Goal: Complete application form

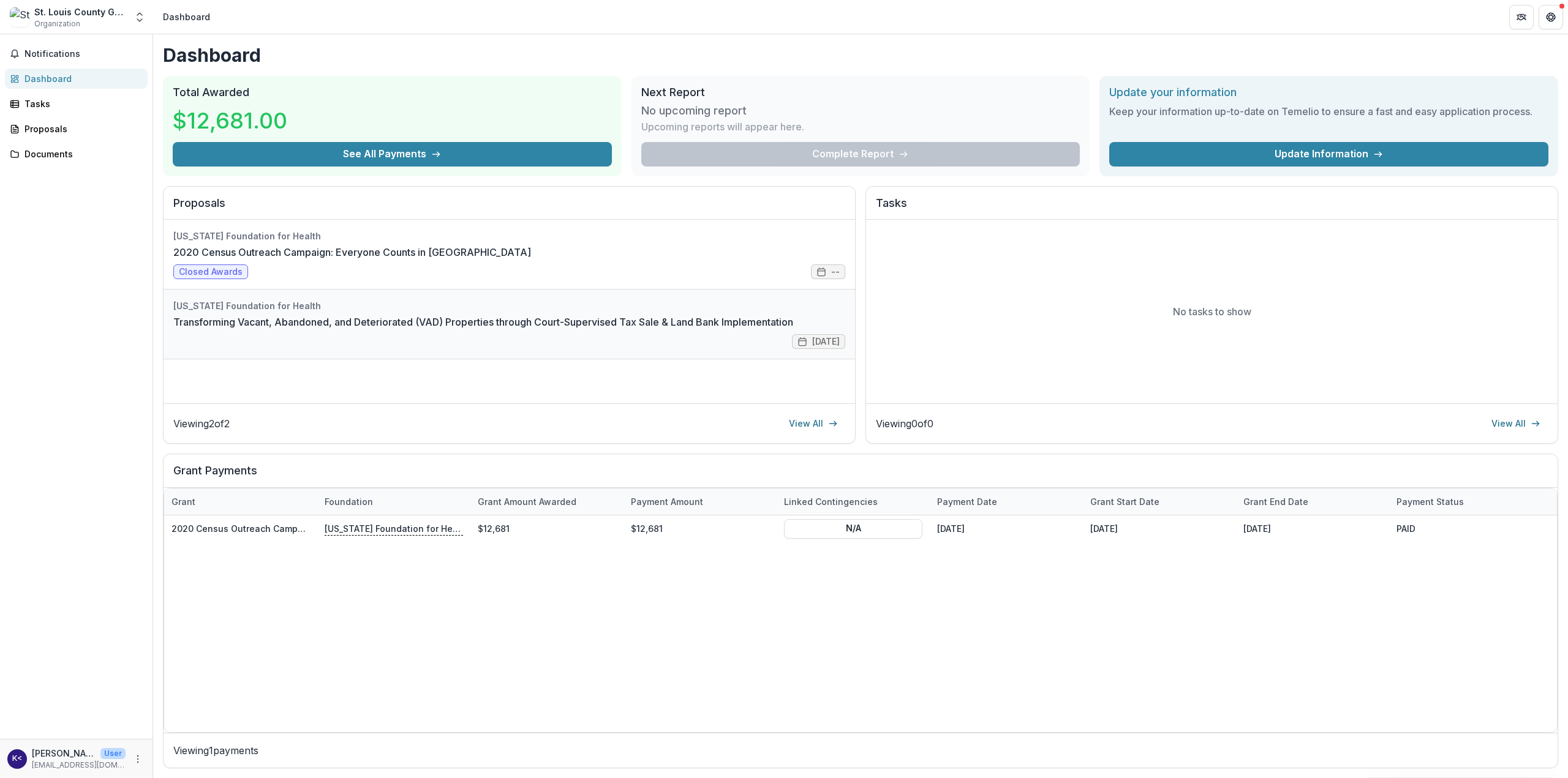
click at [448, 326] on link "Transforming Vacant, Abandoned, and Deteriorated (VAD) Properties through Court…" at bounding box center [483, 322] width 620 height 15
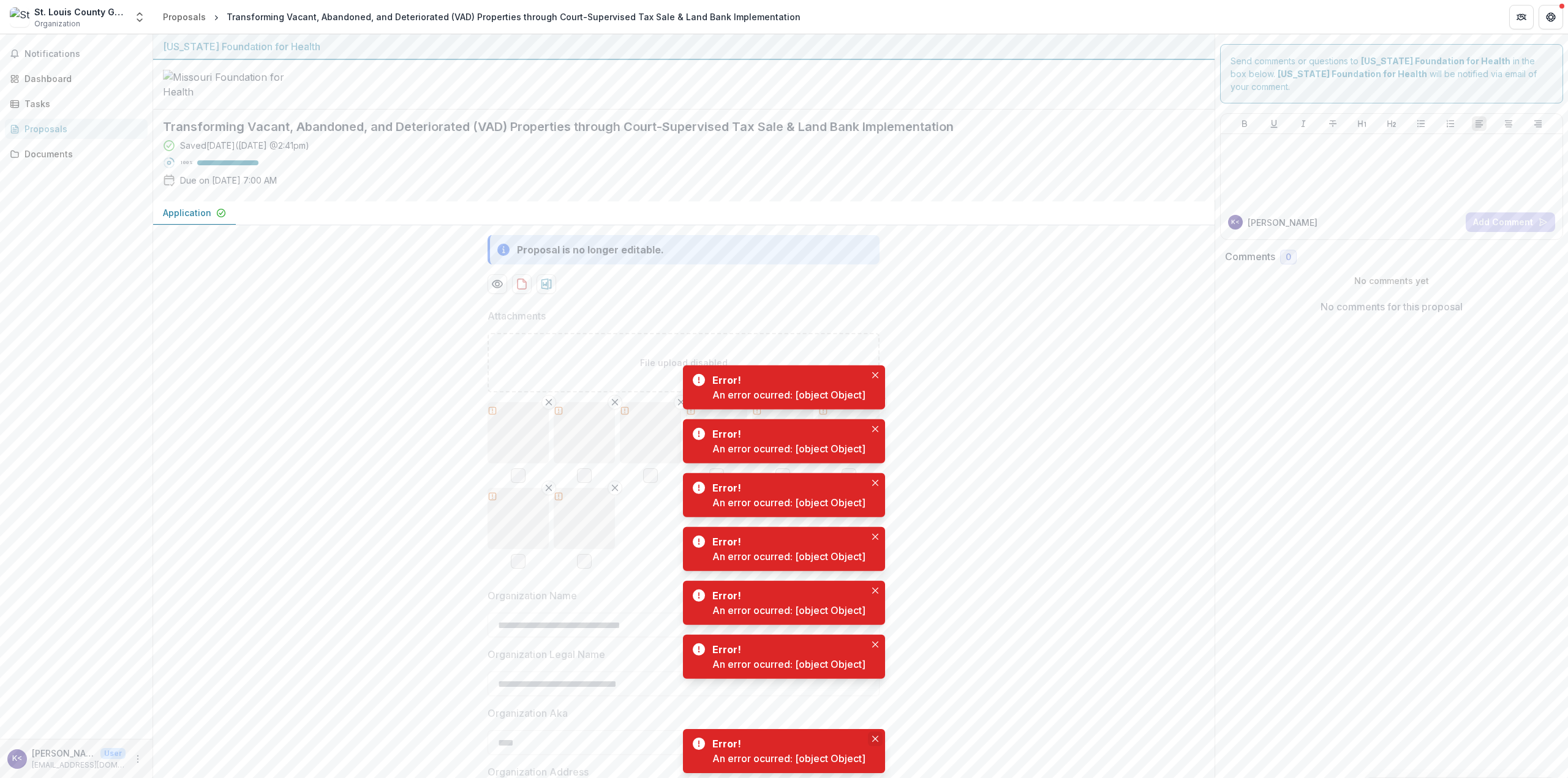
click at [876, 736] on icon "Close" at bounding box center [875, 739] width 6 height 6
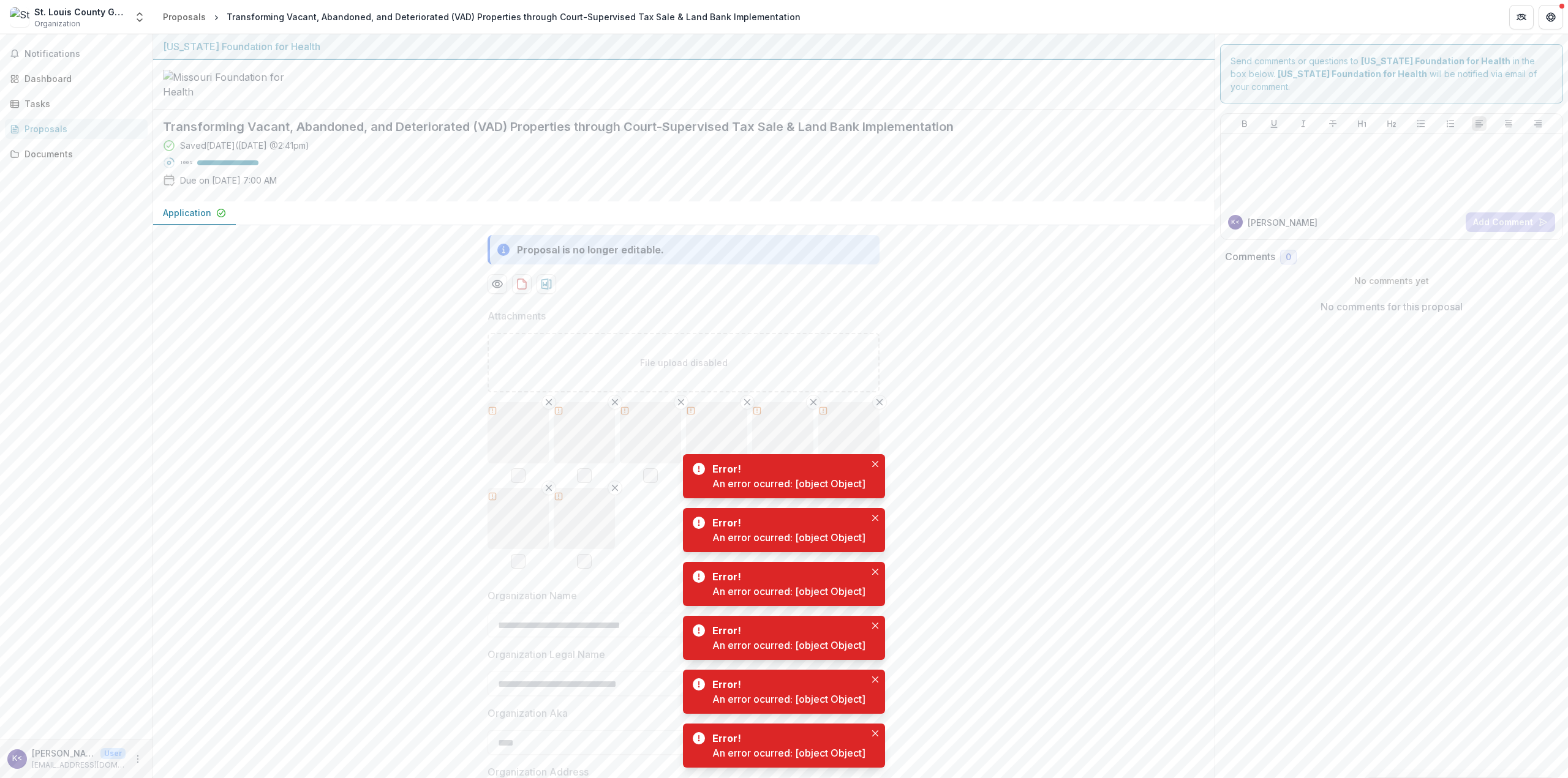
click at [876, 736] on icon "Close" at bounding box center [875, 733] width 6 height 6
click at [876, 737] on icon "Close" at bounding box center [875, 733] width 6 height 6
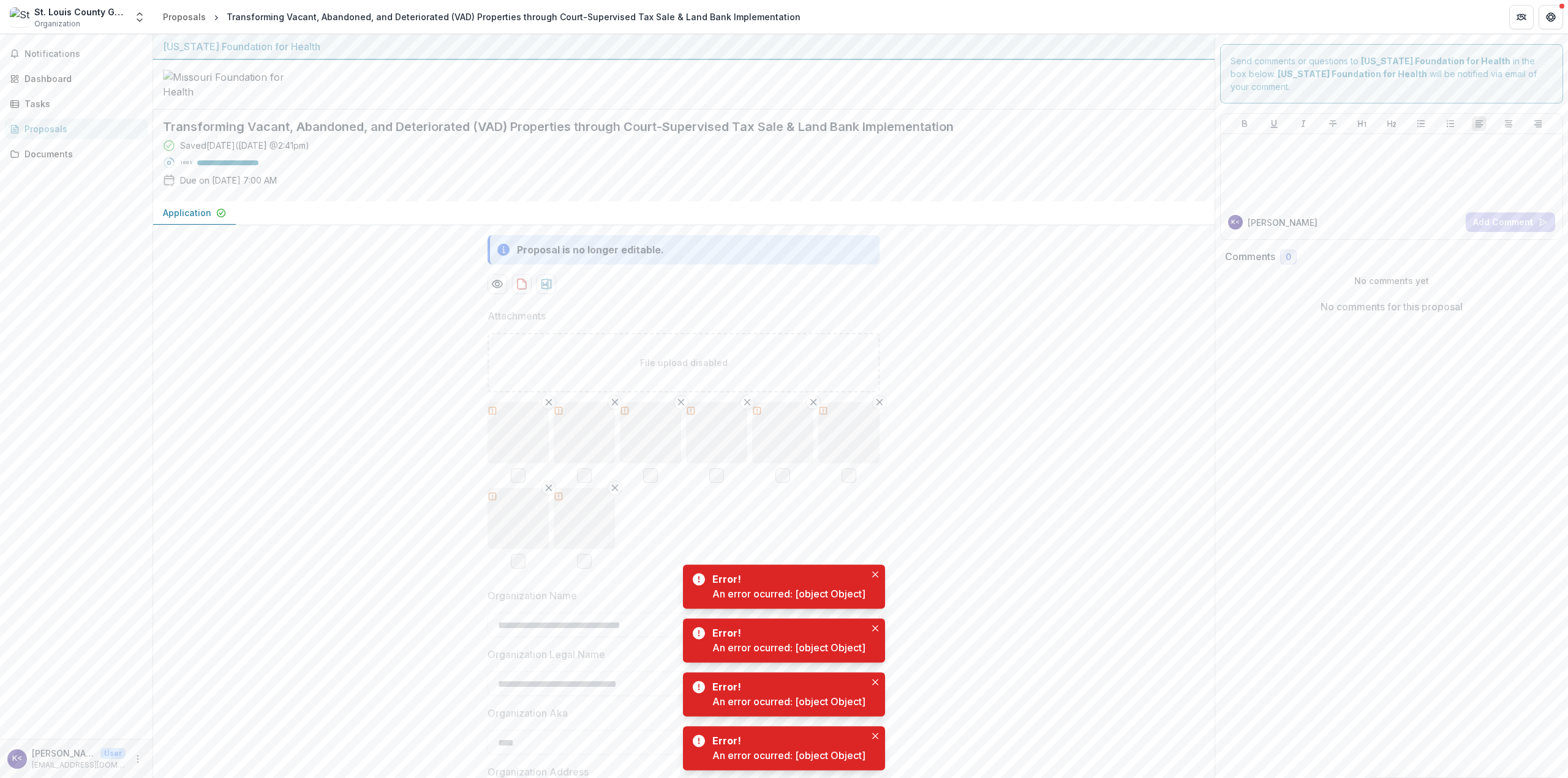
click at [876, 737] on icon "Close" at bounding box center [875, 736] width 6 height 6
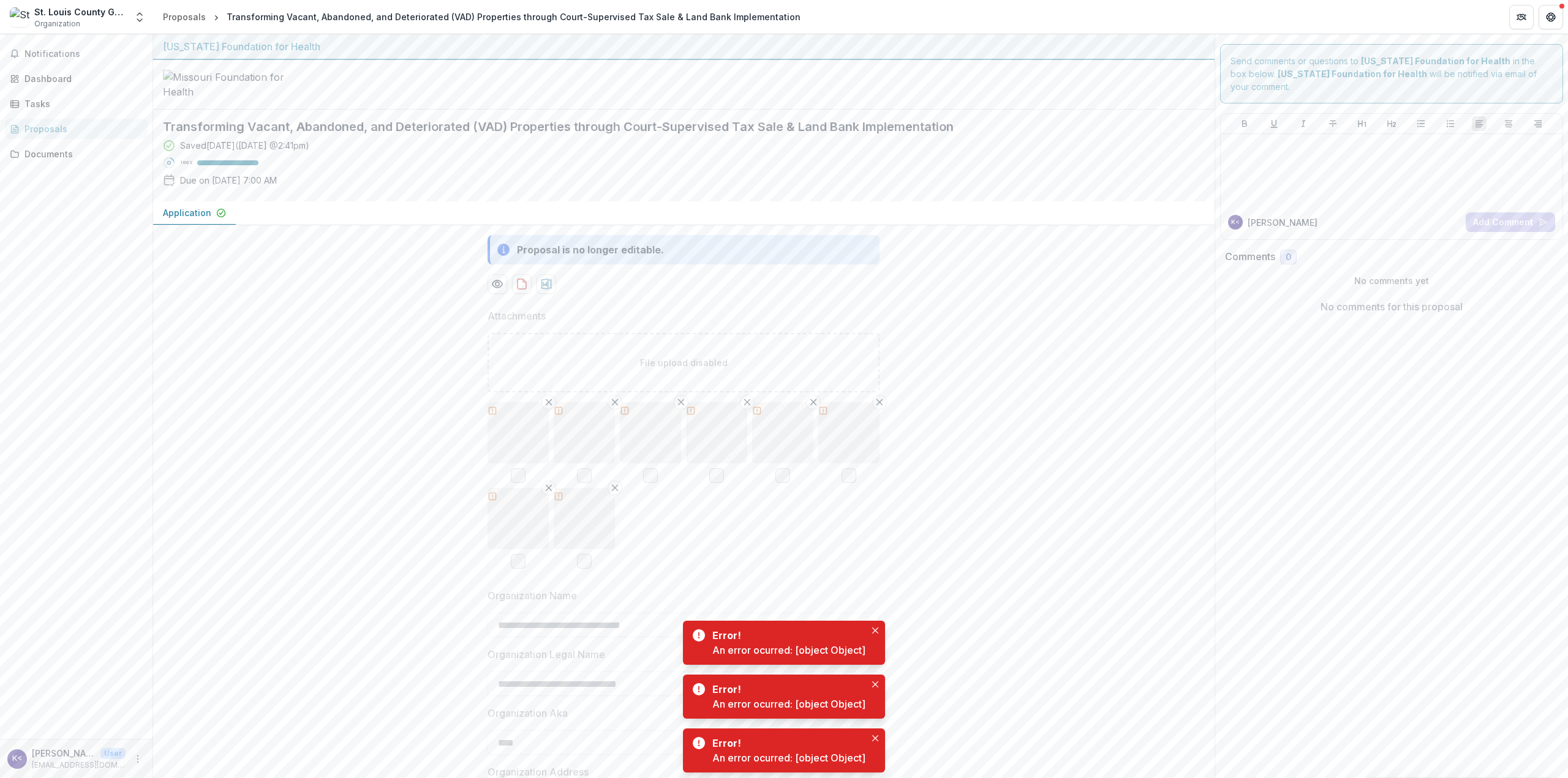
click at [876, 735] on button "Close" at bounding box center [875, 738] width 15 height 15
click at [876, 735] on button "Close" at bounding box center [875, 737] width 15 height 15
